Goal: Transaction & Acquisition: Obtain resource

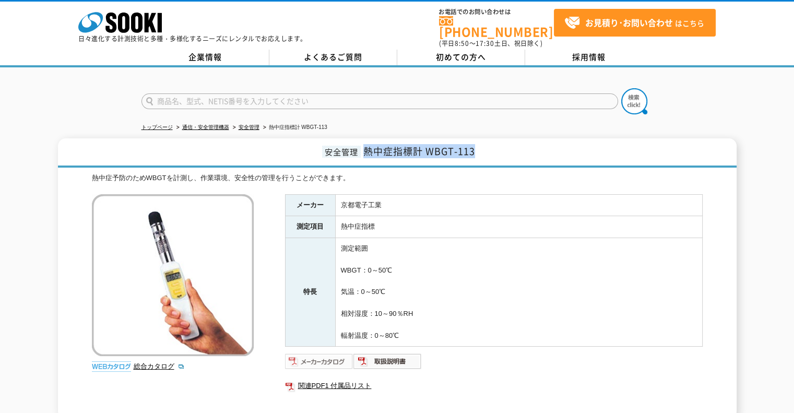
click at [324, 353] on img at bounding box center [319, 361] width 68 height 17
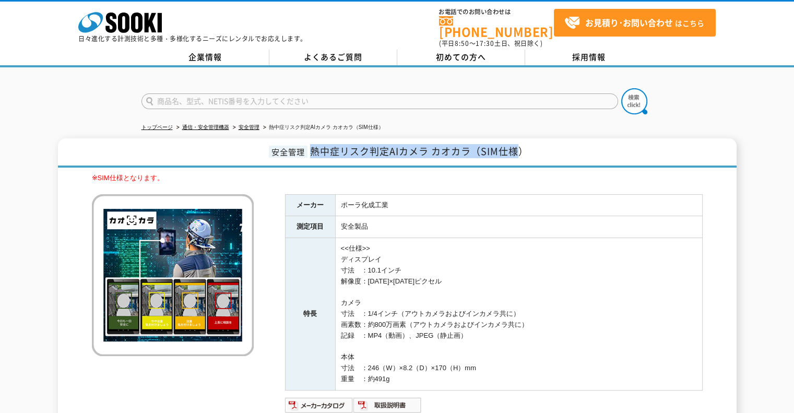
drag, startPoint x: 523, startPoint y: 139, endPoint x: 305, endPoint y: 143, distance: 218.3
click at [305, 143] on h1 "安全管理 熱中症リスク判定AIカメラ カオカラ（SIM仕様）" at bounding box center [397, 152] width 679 height 29
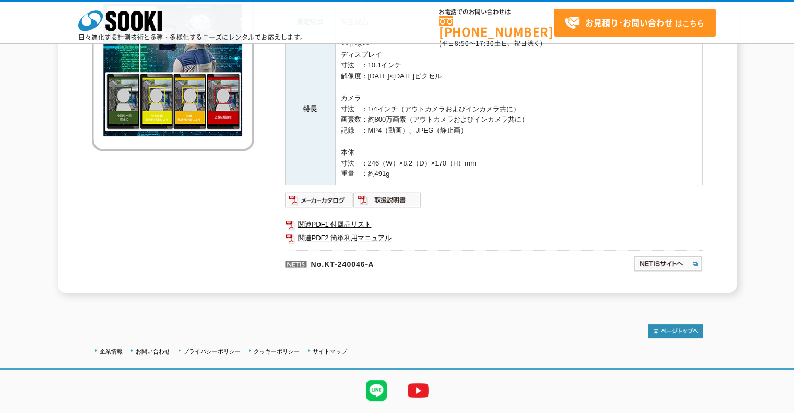
scroll to position [184, 0]
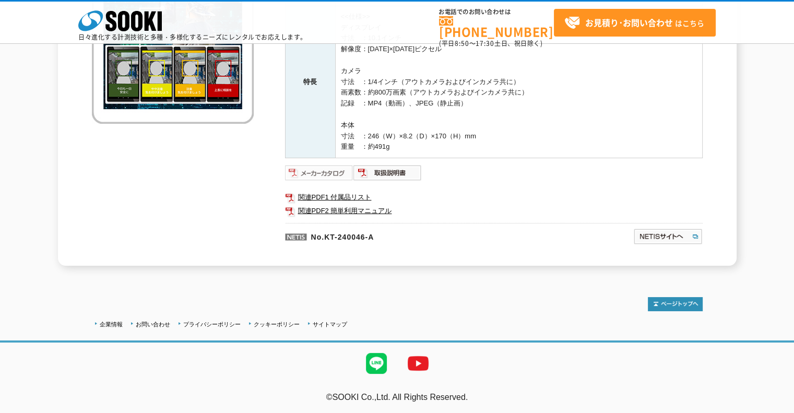
click at [334, 171] on img at bounding box center [319, 172] width 68 height 17
drag, startPoint x: 394, startPoint y: 234, endPoint x: 326, endPoint y: 235, distance: 67.9
click at [326, 235] on p "No.KT-240046-A" at bounding box center [408, 235] width 247 height 25
copy p "KT-240046-A"
